Goal: Answer question/provide support

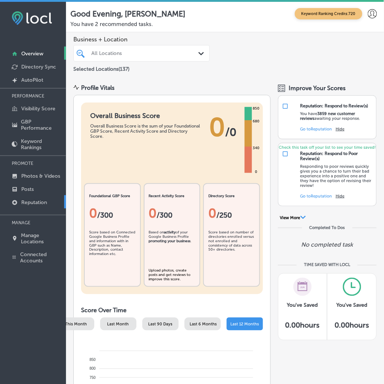
click at [30, 202] on p "Reputation" at bounding box center [34, 203] width 26 height 6
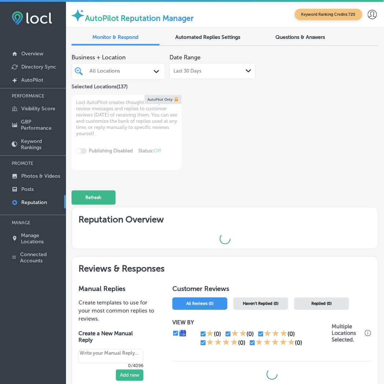
click at [118, 74] on div "All Locations" at bounding box center [122, 71] width 65 height 6
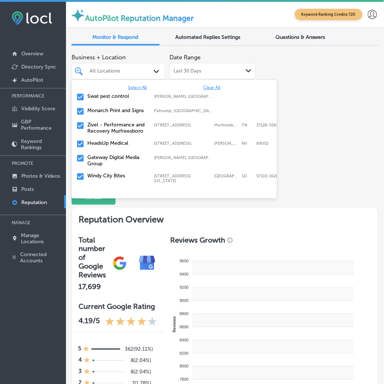
click at [205, 89] on span "Clear All" at bounding box center [211, 87] width 17 height 5
type textarea "x"
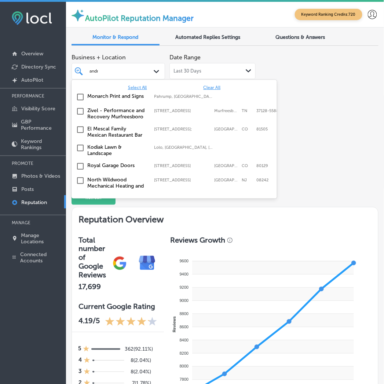
type input "[PERSON_NAME]"
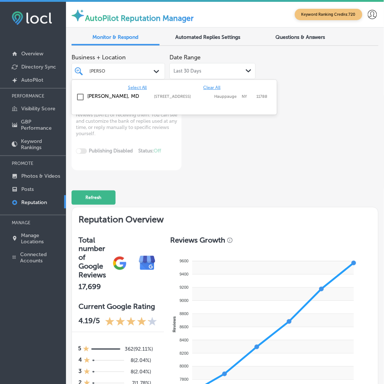
click at [194, 99] on label "[STREET_ADDRESS]" at bounding box center [182, 96] width 56 height 5
type textarea "x"
type input "esmera"
click at [194, 98] on label "[STREET_ADDRESS][PERSON_NAME]" at bounding box center [182, 99] width 56 height 10
type textarea "x"
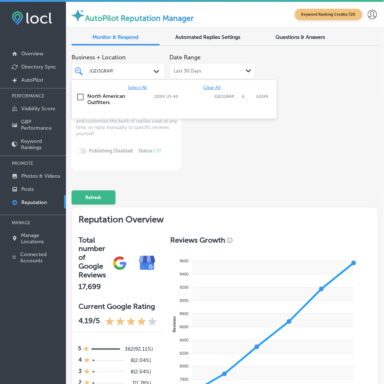
type input "[GEOGRAPHIC_DATA]"
click at [188, 94] on label "13104 US-40" at bounding box center [182, 96] width 56 height 5
type textarea "x"
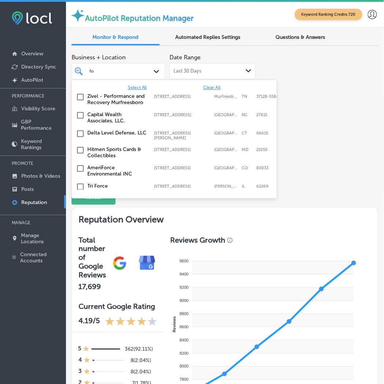
type input "fox"
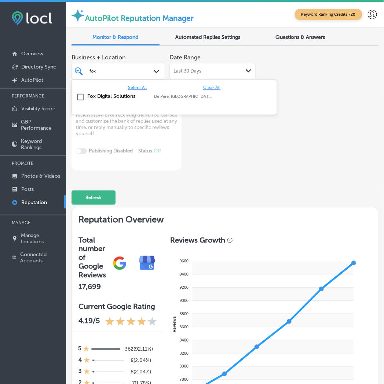
click at [188, 94] on label "[PERSON_NAME], [GEOGRAPHIC_DATA], [GEOGRAPHIC_DATA] | Menasha, [GEOGRAPHIC_DATA…" at bounding box center [183, 96] width 59 height 5
type textarea "x"
type input "gatewa"
click at [188, 94] on label "[PERSON_NAME], [GEOGRAPHIC_DATA], [GEOGRAPHIC_DATA] | [GEOGRAPHIC_DATA], [GEOGR…" at bounding box center [183, 96] width 59 height 5
type textarea "x"
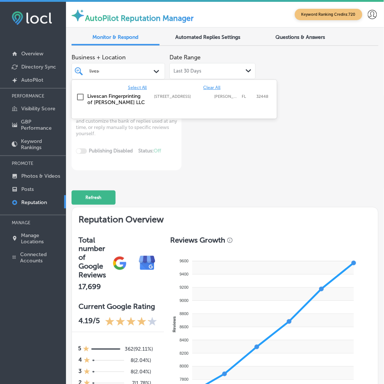
type input "livesca"
click at [188, 94] on label "[STREET_ADDRESS]" at bounding box center [182, 96] width 56 height 5
type textarea "x"
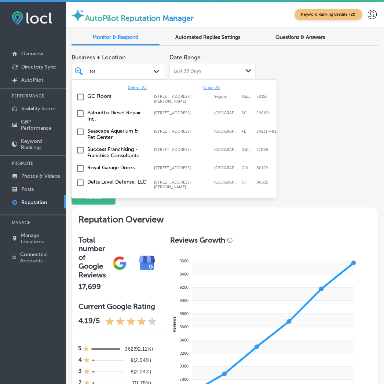
type input "sera"
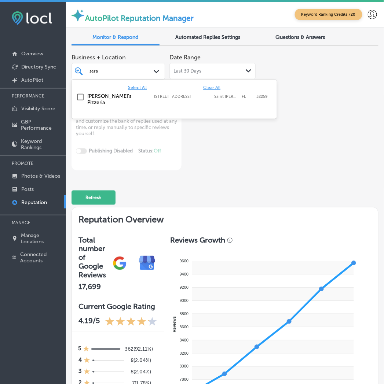
click at [188, 94] on label "[STREET_ADDRESS]" at bounding box center [182, 96] width 56 height 5
type textarea "x"
type input "sera"
click at [235, 164] on div "Business + Location option [STREET_ADDRESS]. option [STREET_ADDRESS]. 2 results…" at bounding box center [164, 110] width 184 height 120
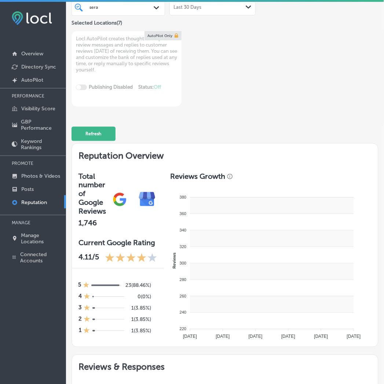
scroll to position [137, 0]
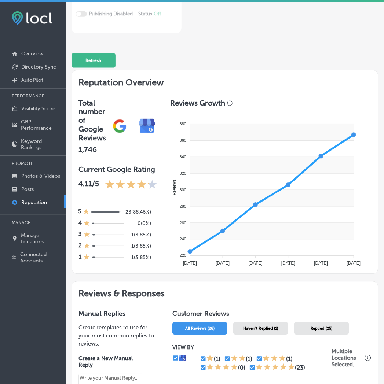
click at [258, 327] on span "Haven't Replied (1)" at bounding box center [261, 329] width 35 height 5
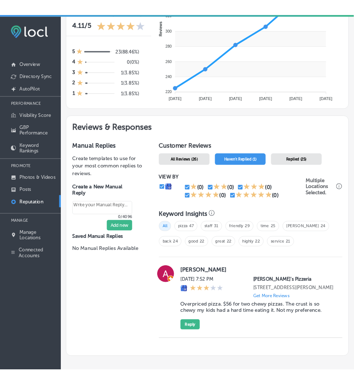
scroll to position [344, 0]
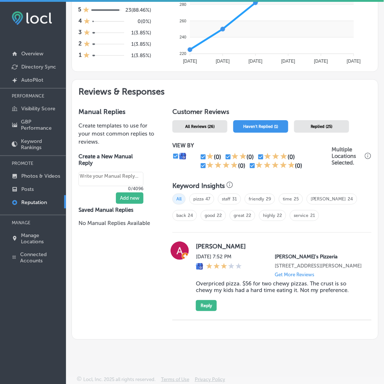
click at [136, 266] on div "Manual Replies Create templates to use for your most common replies to reviews.…" at bounding box center [117, 220] width 90 height 238
type textarea "x"
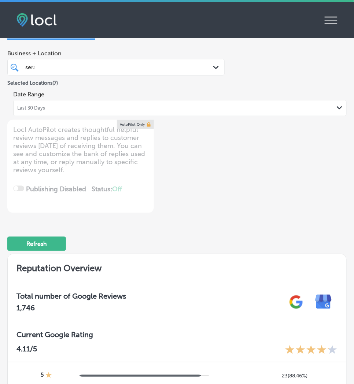
scroll to position [0, 0]
